Goal: Information Seeking & Learning: Check status

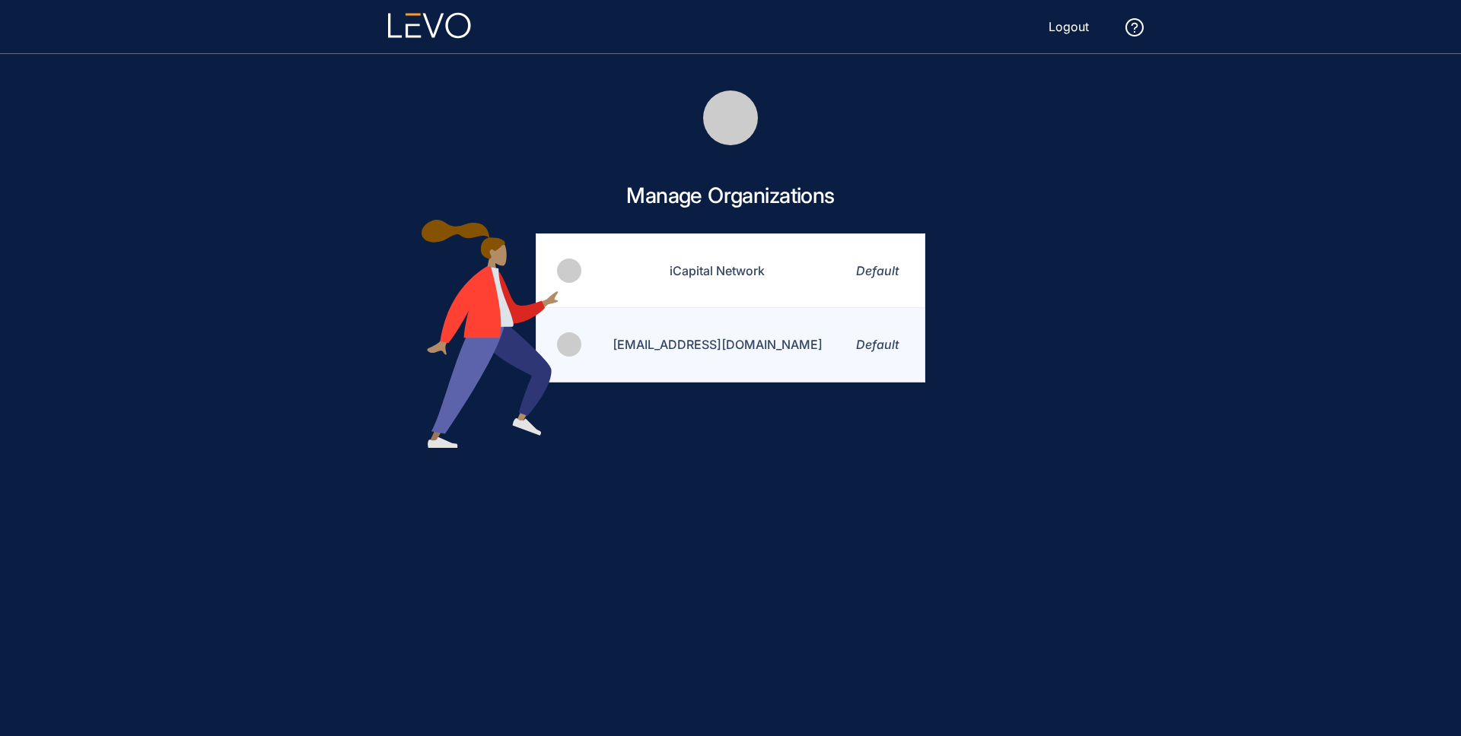
click at [726, 336] on td "[EMAIL_ADDRESS][DOMAIN_NAME]" at bounding box center [708, 345] width 250 height 74
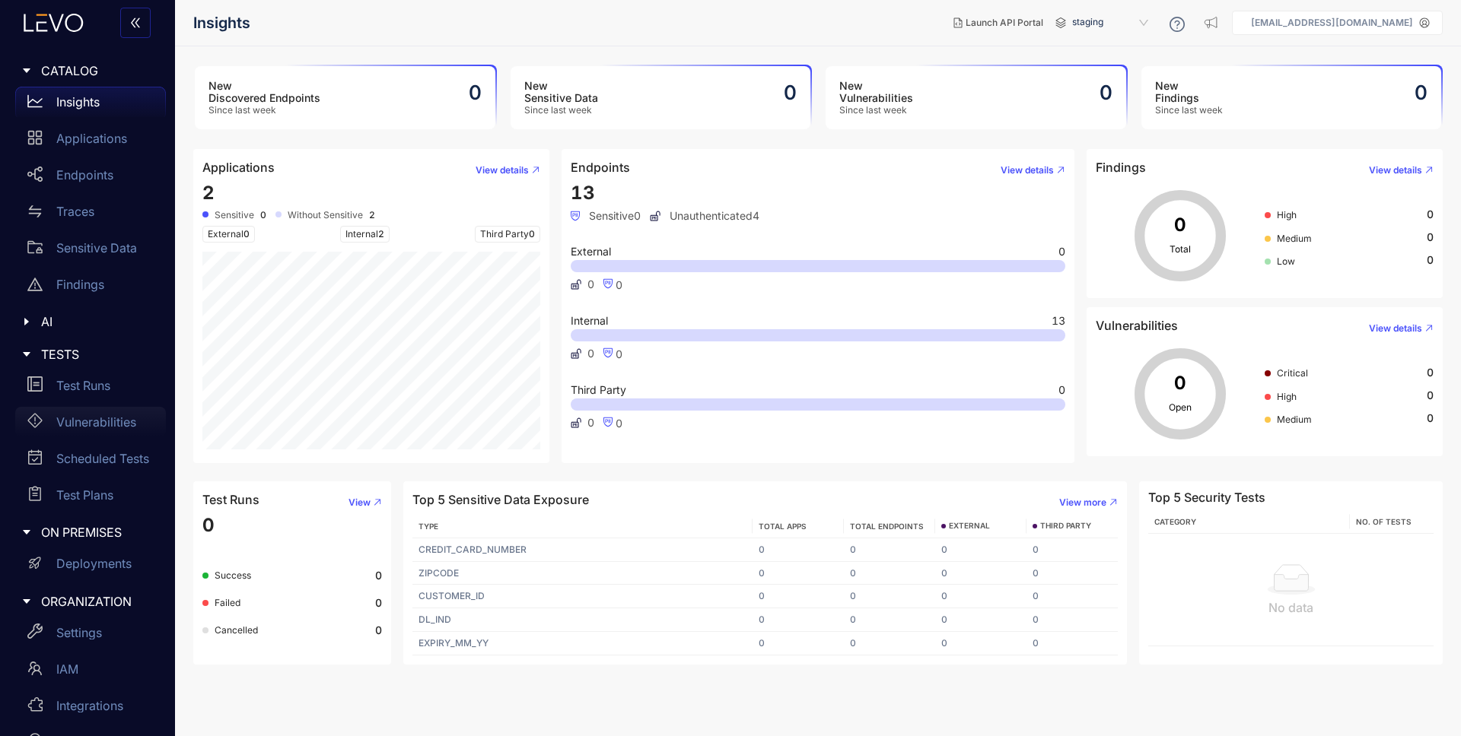
click at [113, 430] on div "Vulnerabilities" at bounding box center [90, 422] width 151 height 30
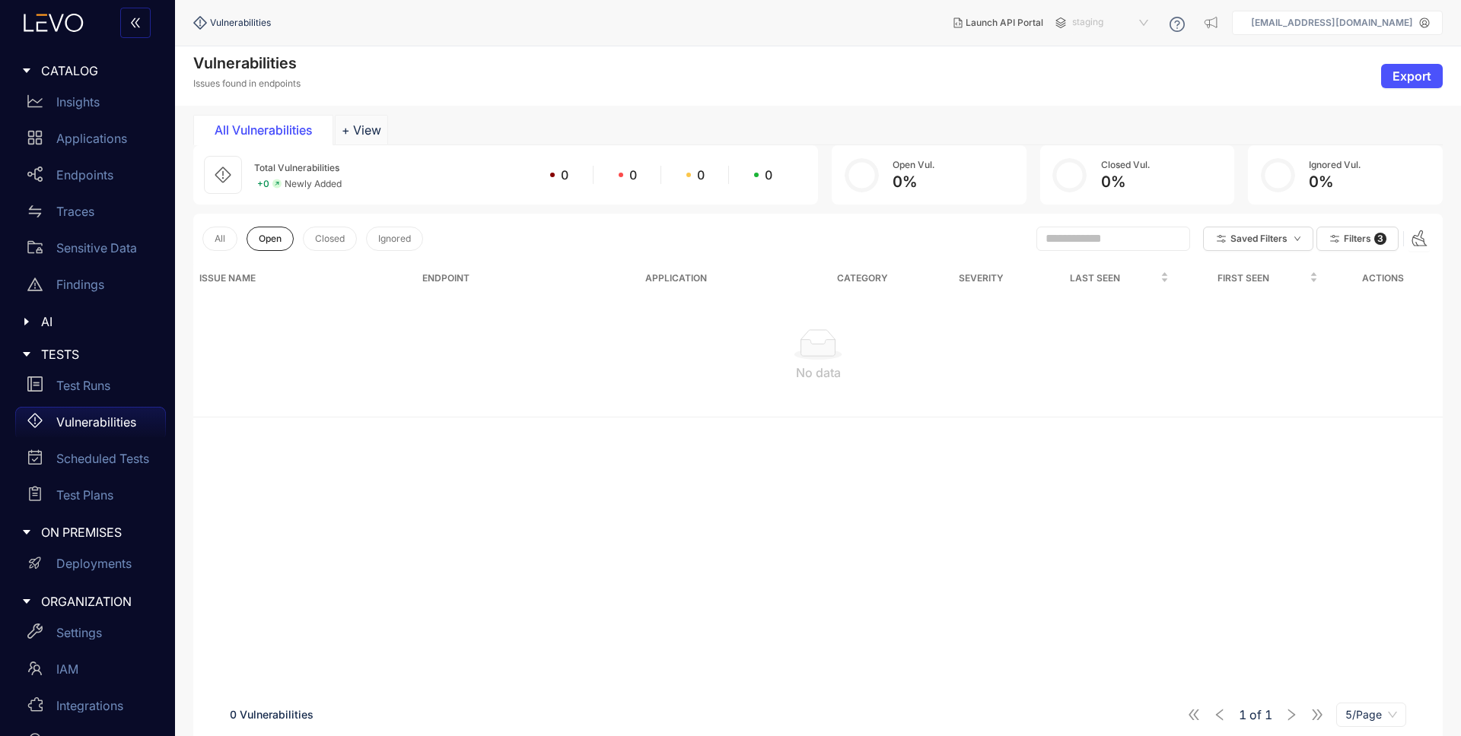
click at [1151, 23] on span "staging" at bounding box center [1111, 23] width 79 height 24
click at [624, 513] on div "Issue Name Endpoint Application Category Severity Last Seen First Seen Actions …" at bounding box center [817, 524] width 1249 height 520
click at [1133, 30] on span "staging" at bounding box center [1111, 23] width 79 height 24
click at [1365, 27] on p "jrafael@icapitalnetwork.com" at bounding box center [1332, 22] width 162 height 11
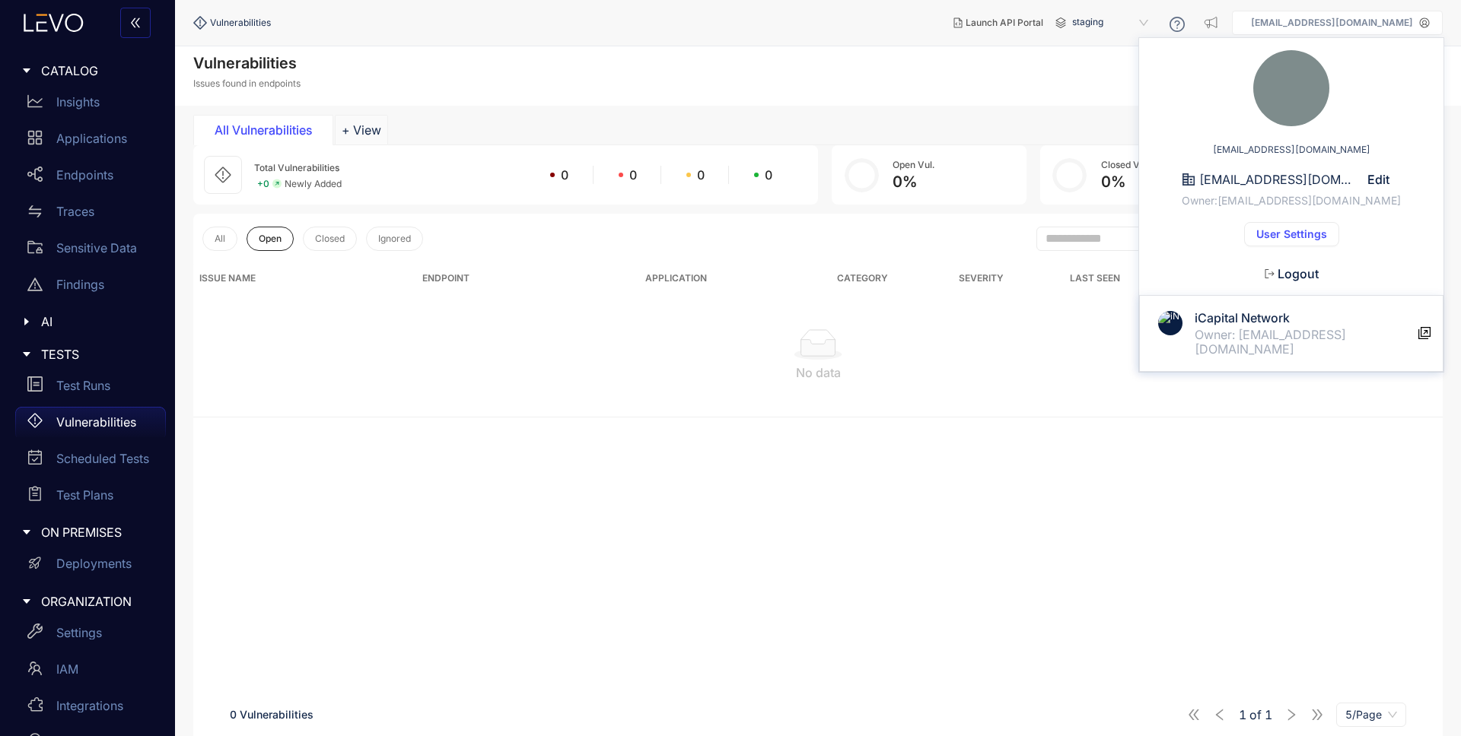
click at [1268, 316] on h4 "iCapital Network" at bounding box center [1306, 318] width 224 height 14
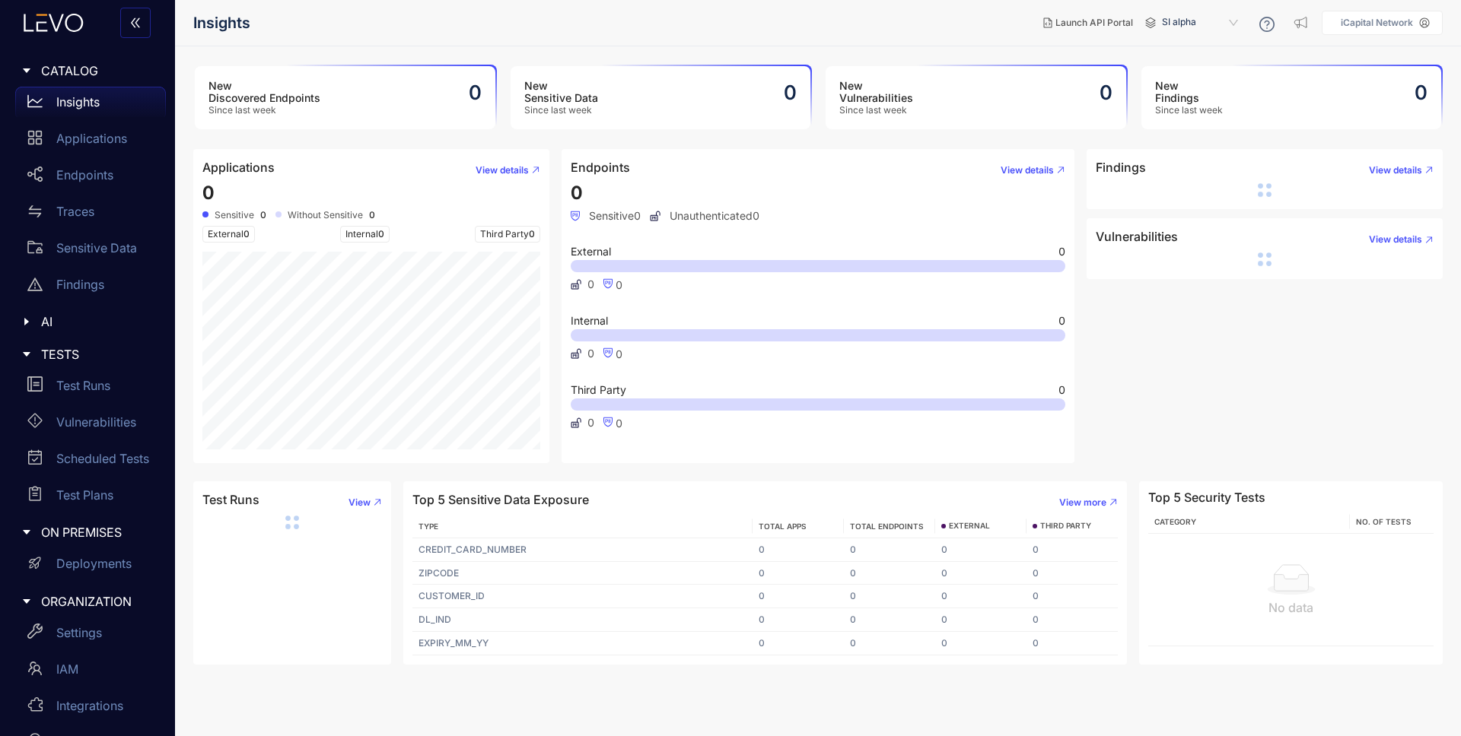
click at [1194, 17] on span "SI alpha" at bounding box center [1201, 23] width 79 height 24
click at [1214, 82] on div "Alts staging" at bounding box center [1207, 87] width 79 height 17
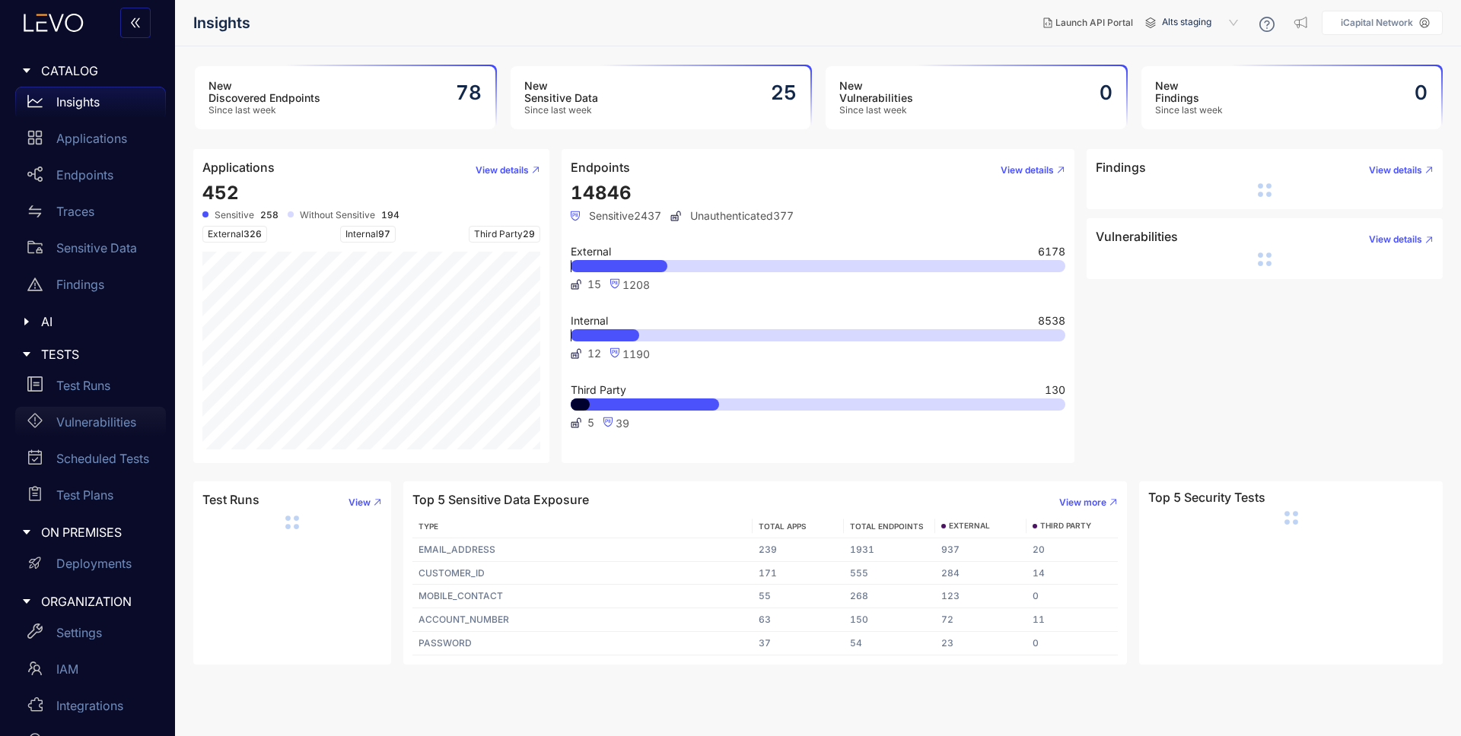
click at [116, 423] on p "Vulnerabilities" at bounding box center [96, 422] width 80 height 14
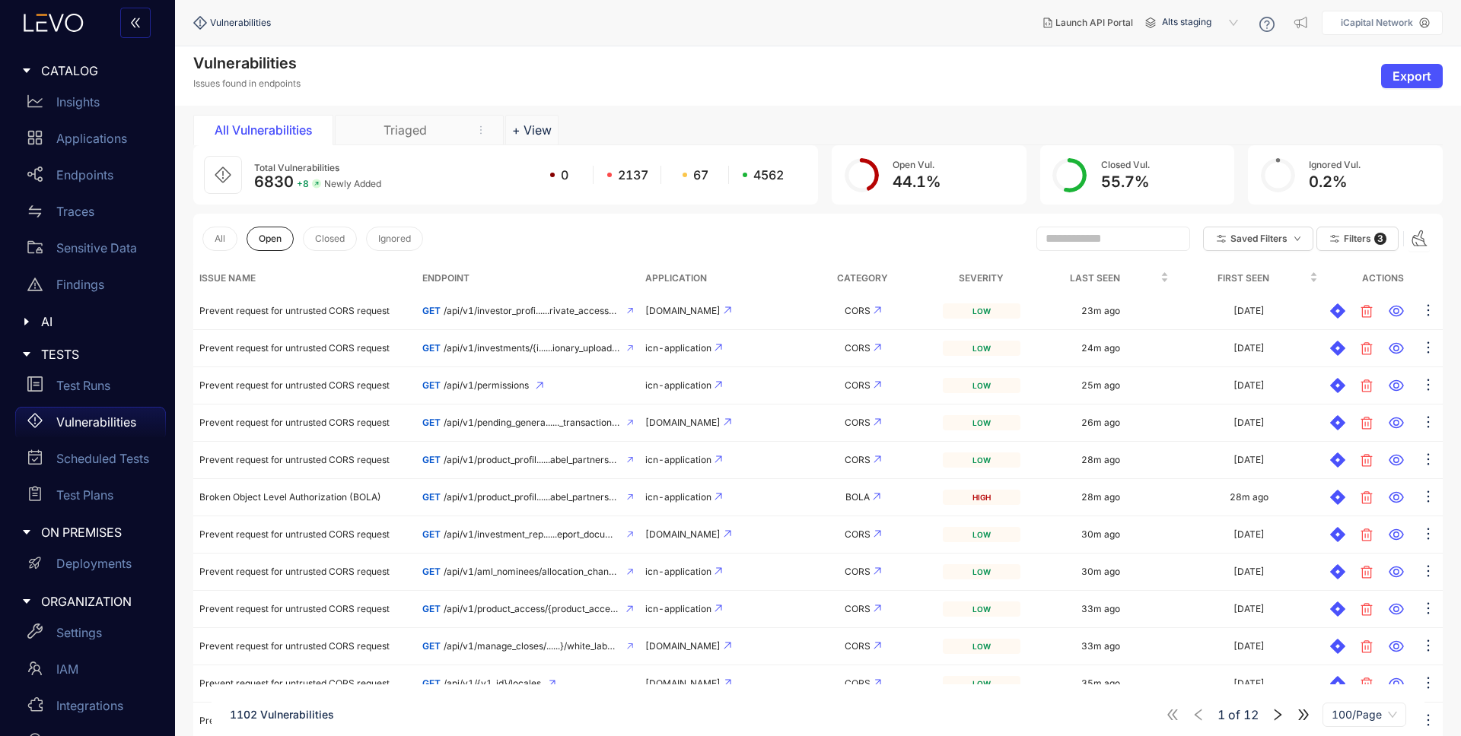
click at [529, 40] on header "Vulnerabilities Launch API Portal Alts staging 885675f0-f1ac-4ea2-a0d0-24b77a35…" at bounding box center [817, 23] width 1249 height 46
